Goal: Submit feedback/report problem: Submit feedback/report problem

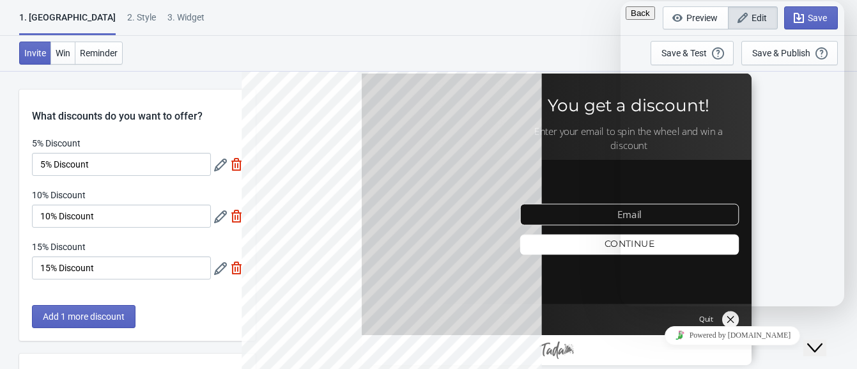
scroll to position [107, 0]
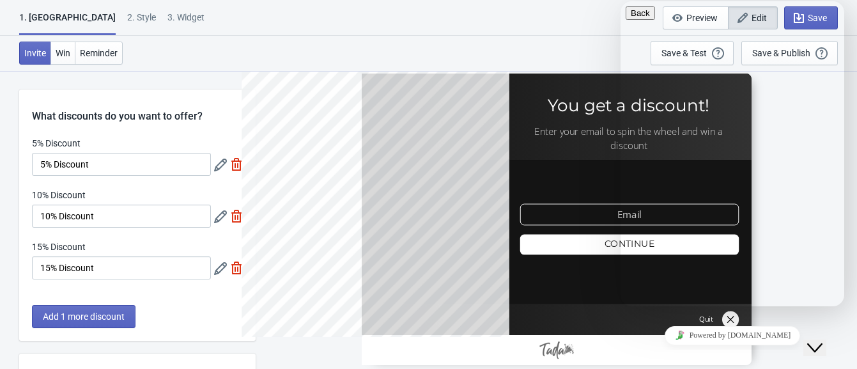
type input "[EMAIL_ADDRESS][DOMAIN_NAME]"
type input "[PERSON_NAME]"
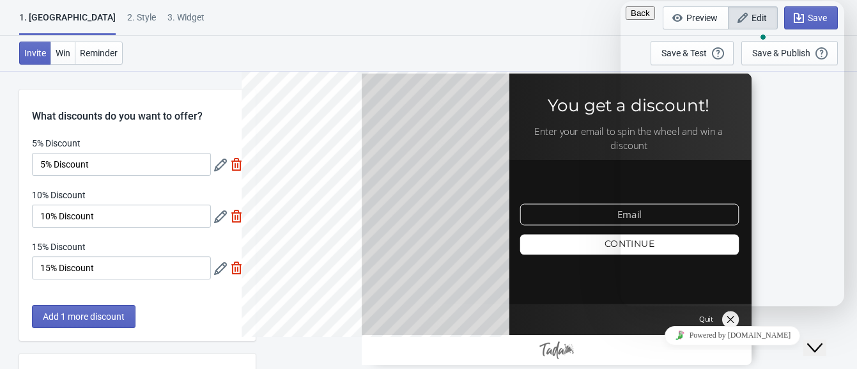
scroll to position [22, 0]
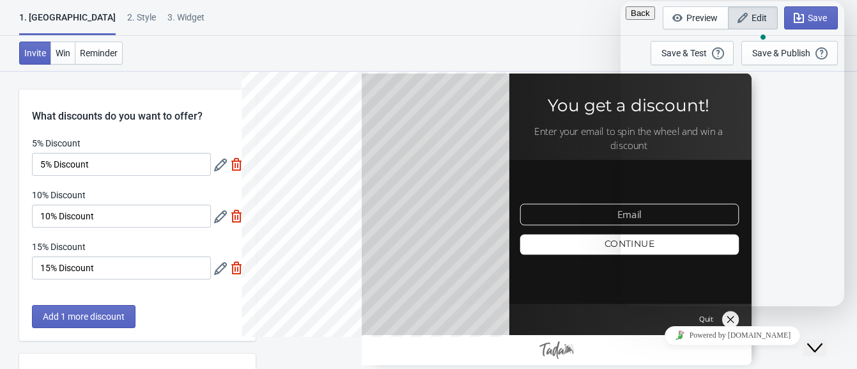
scroll to position [30, 0]
type textarea "Hi, I have set an automatic discount in the Tada app (on a draft theme) for ema…"
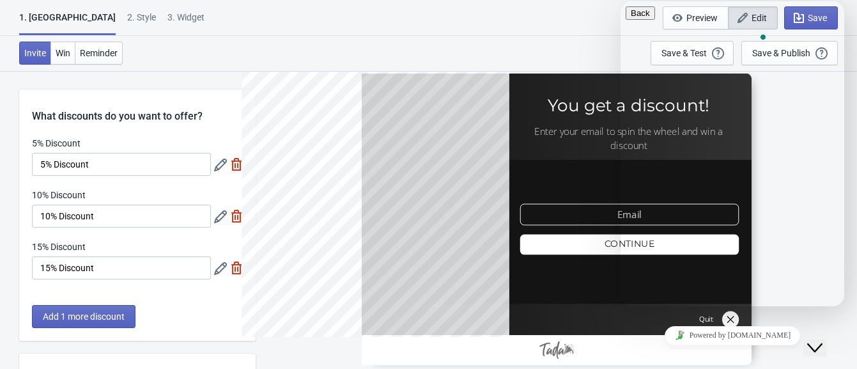
paste input "[URL][DOMAIN_NAME]"
type input "[URL][DOMAIN_NAME]"
drag, startPoint x: 836, startPoint y: 112, endPoint x: 844, endPoint y: 176, distance: 64.4
click at [844, 176] on html "Back Do you have question? Leave us a note and we'll get back to you as soon as…" at bounding box center [732, 153] width 224 height 305
